Goal: Information Seeking & Learning: Learn about a topic

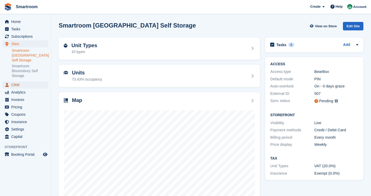
click at [23, 86] on span "CRM" at bounding box center [26, 84] width 31 height 7
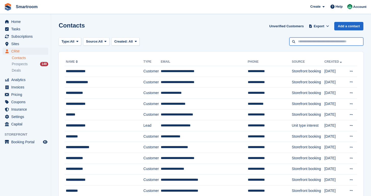
click at [314, 41] on input "text" at bounding box center [326, 41] width 74 height 8
type input "*****"
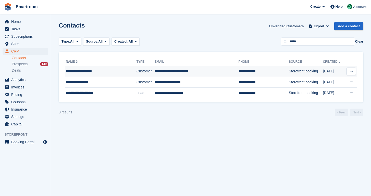
click at [136, 72] on td "Customer" at bounding box center [145, 71] width 18 height 11
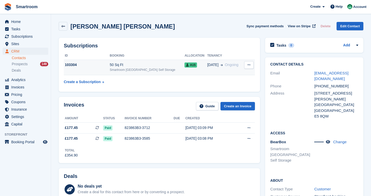
click at [81, 69] on td "103304" at bounding box center [87, 68] width 46 height 16
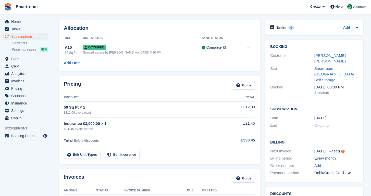
scroll to position [18, 0]
click at [136, 46] on div "Occupied" at bounding box center [142, 46] width 119 height 5
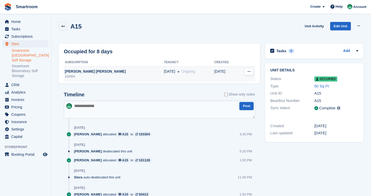
click at [94, 77] on div "103304" at bounding box center [114, 76] width 100 height 5
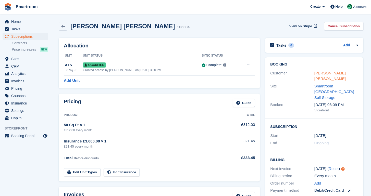
click at [325, 72] on link "[PERSON_NAME] [PERSON_NAME]" at bounding box center [329, 76] width 31 height 10
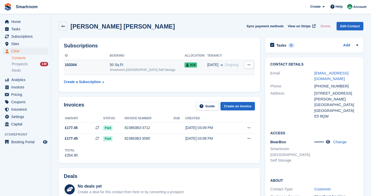
click at [130, 69] on div "Smartroom [GEOGRAPHIC_DATA] Self Storage" at bounding box center [147, 70] width 75 height 5
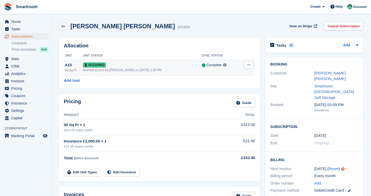
click at [174, 67] on div "Occupied" at bounding box center [142, 64] width 119 height 5
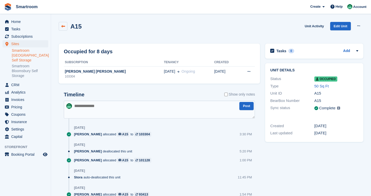
click at [65, 24] on link at bounding box center [63, 26] width 9 height 9
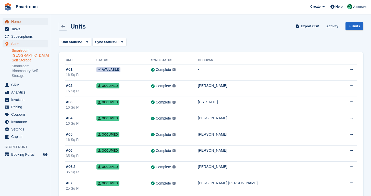
click at [16, 21] on span "Home" at bounding box center [26, 21] width 31 height 7
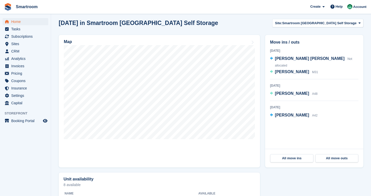
scroll to position [133, 0]
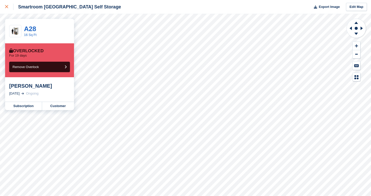
click at [11, 10] on link at bounding box center [7, 7] width 14 height 14
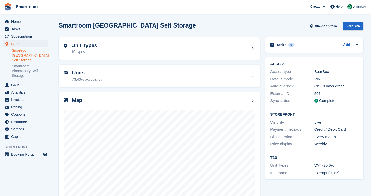
click at [32, 63] on ul "Smartroom Stoke Newington Self Storage Smartroom Bloomsbury Self Storage" at bounding box center [31, 63] width 39 height 31
click at [34, 68] on link "Smartroom Bloomsbury Self Storage" at bounding box center [30, 71] width 36 height 15
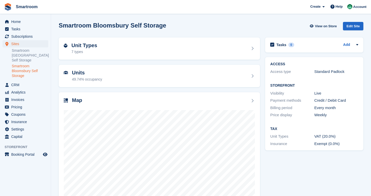
scroll to position [21, 0]
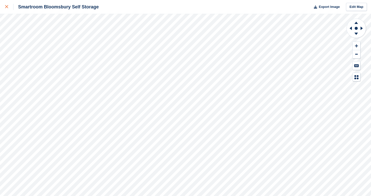
click at [6, 5] on div at bounding box center [9, 7] width 8 height 6
